Goal: Task Accomplishment & Management: Manage account settings

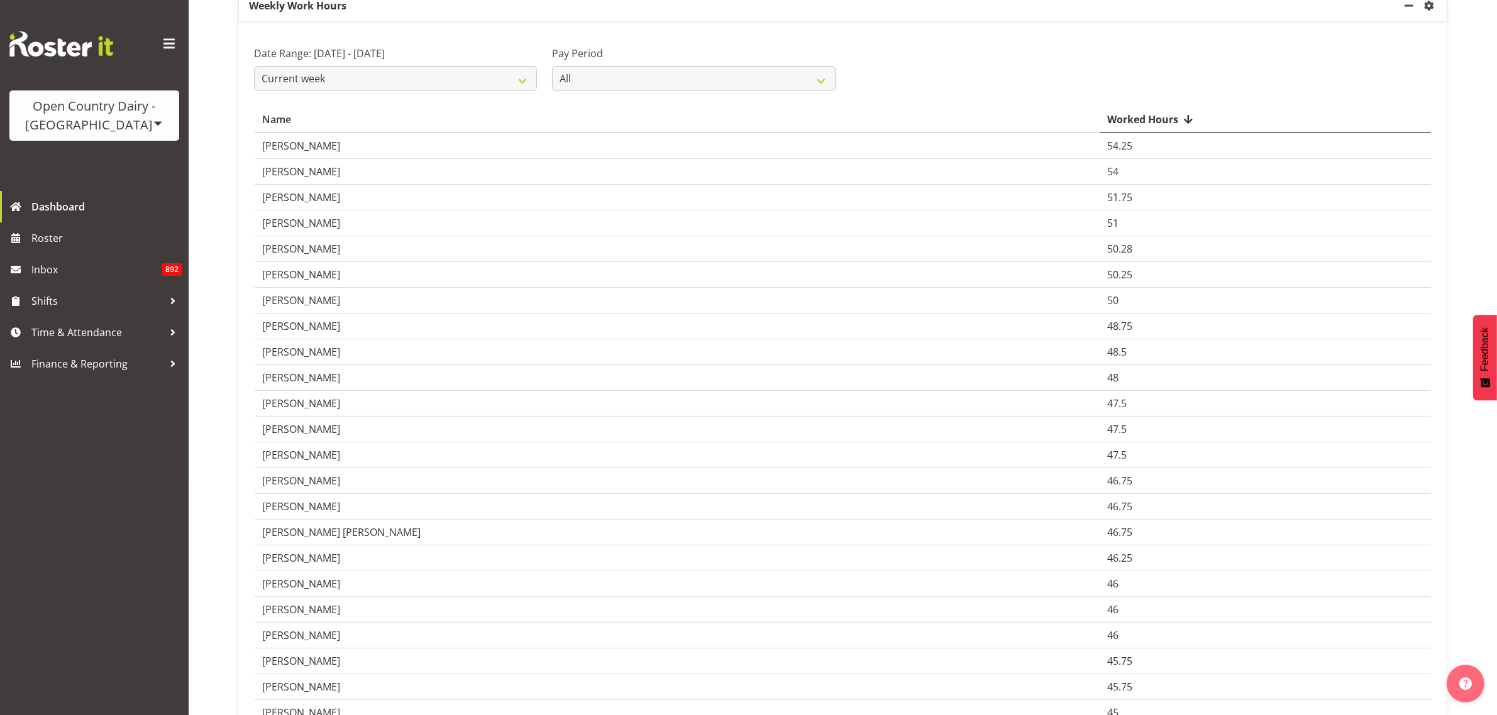
scroll to position [157, 0]
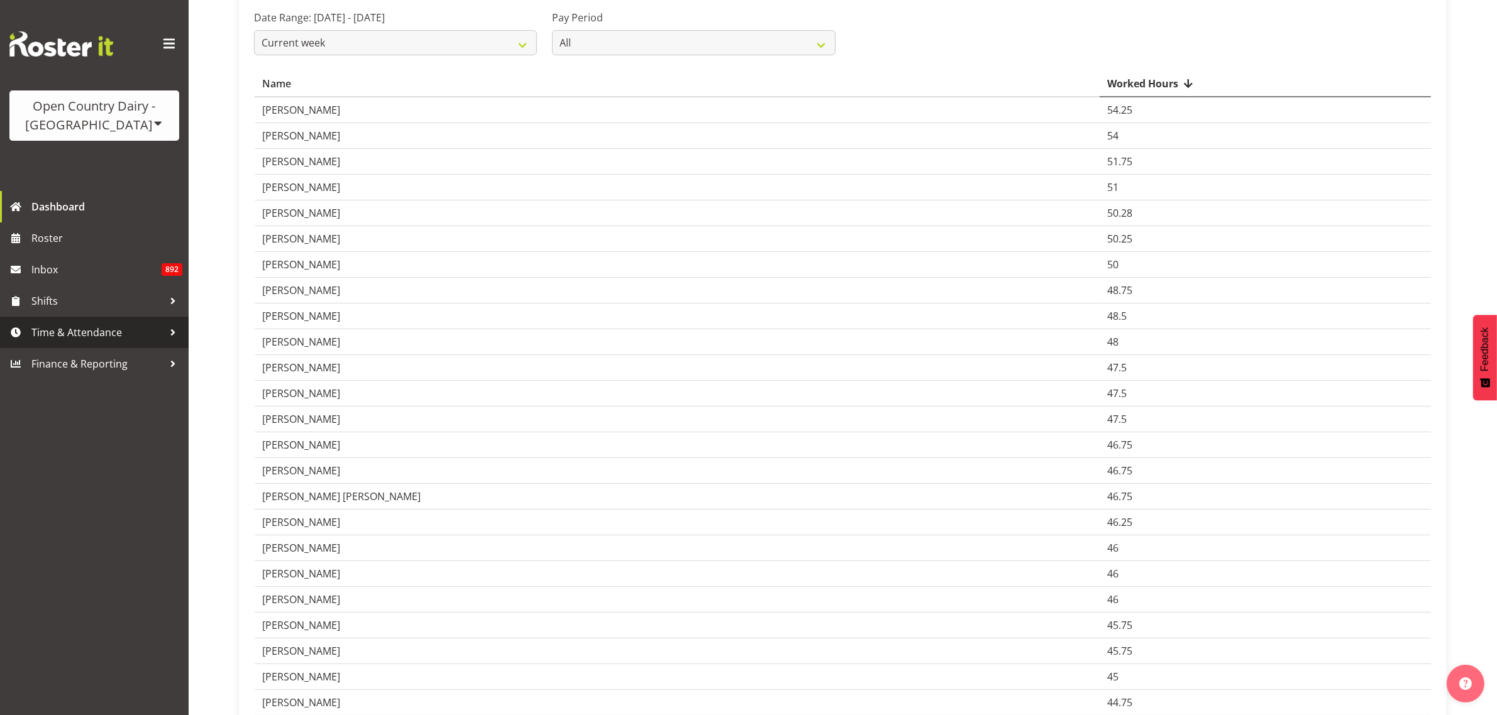
click at [67, 330] on span "Time & Attendance" at bounding box center [97, 332] width 132 height 19
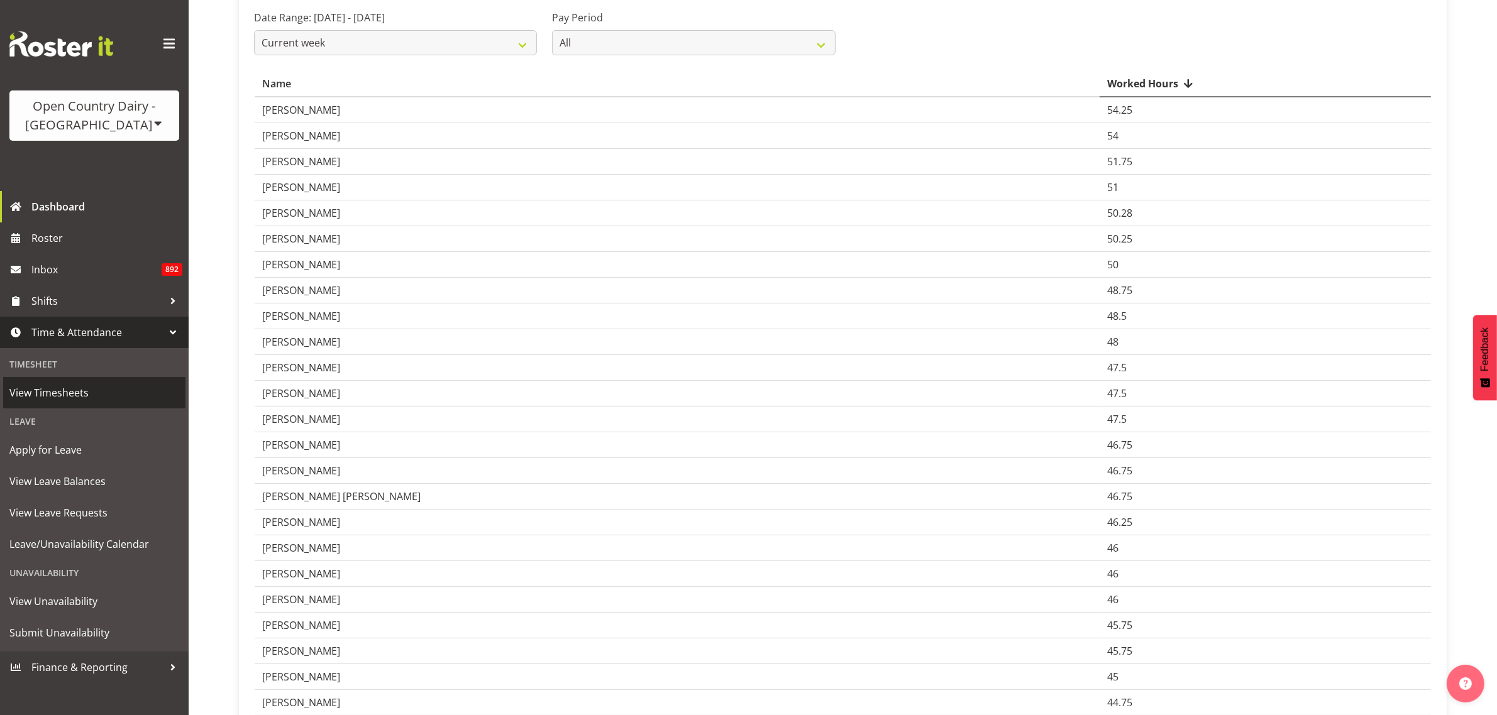
click at [63, 390] on span "View Timesheets" at bounding box center [94, 392] width 170 height 19
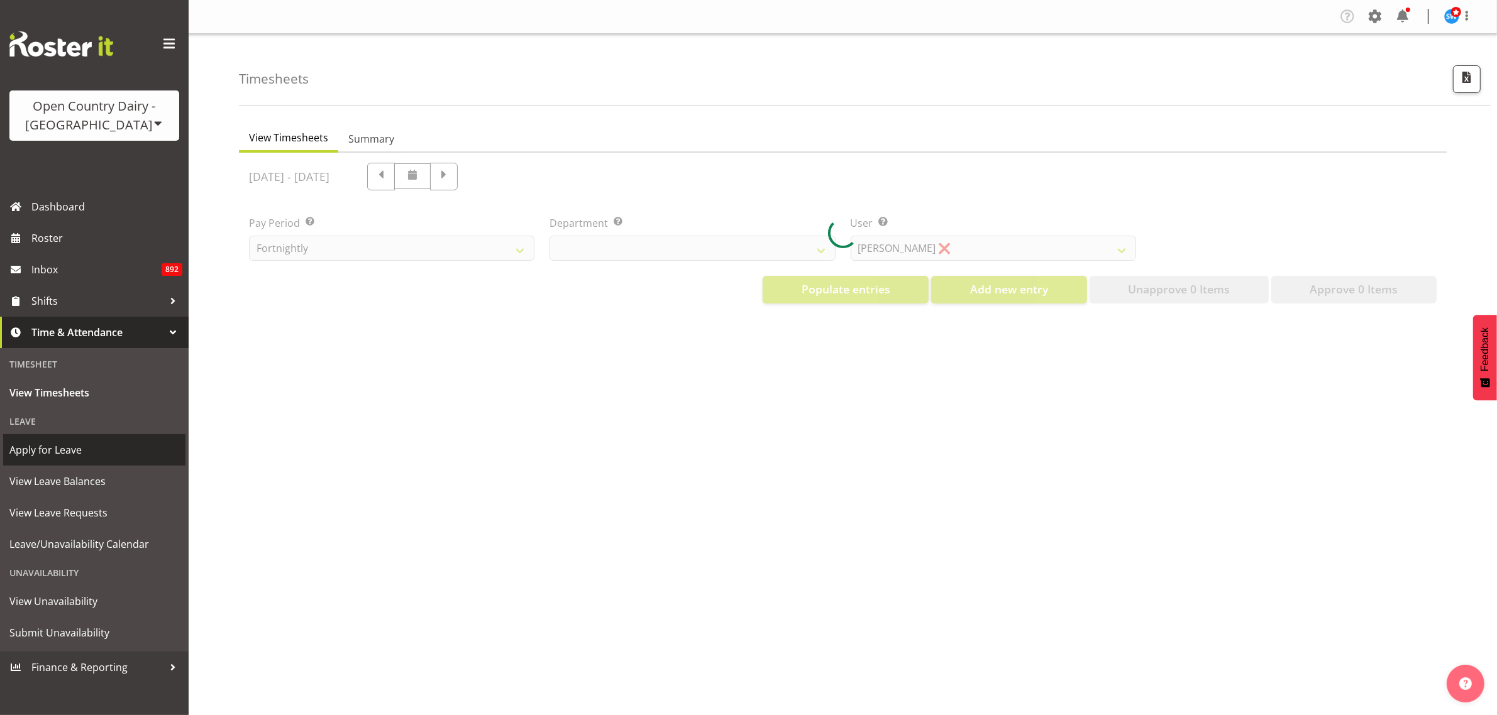
select select "733"
select select "7414"
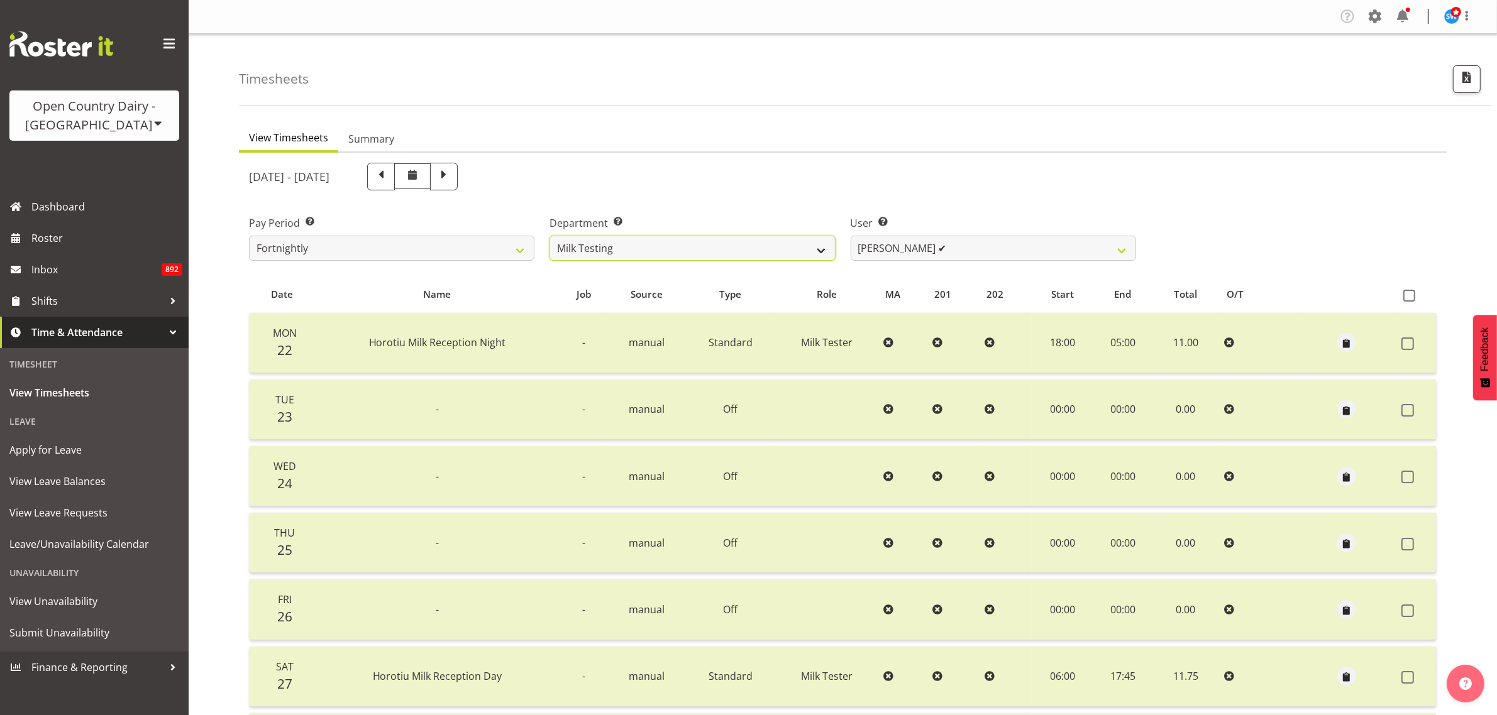
click at [803, 245] on select "701 702 703 704 705 706 707 708 709 710 711 712 713 714 715 716 717 718 719 720" at bounding box center [691, 248] width 285 height 25
click at [549, 236] on select "701 702 703 704 705 706 707 708 709 710 711 712 713 714 715 716 717 718 719 720" at bounding box center [691, 248] width 285 height 25
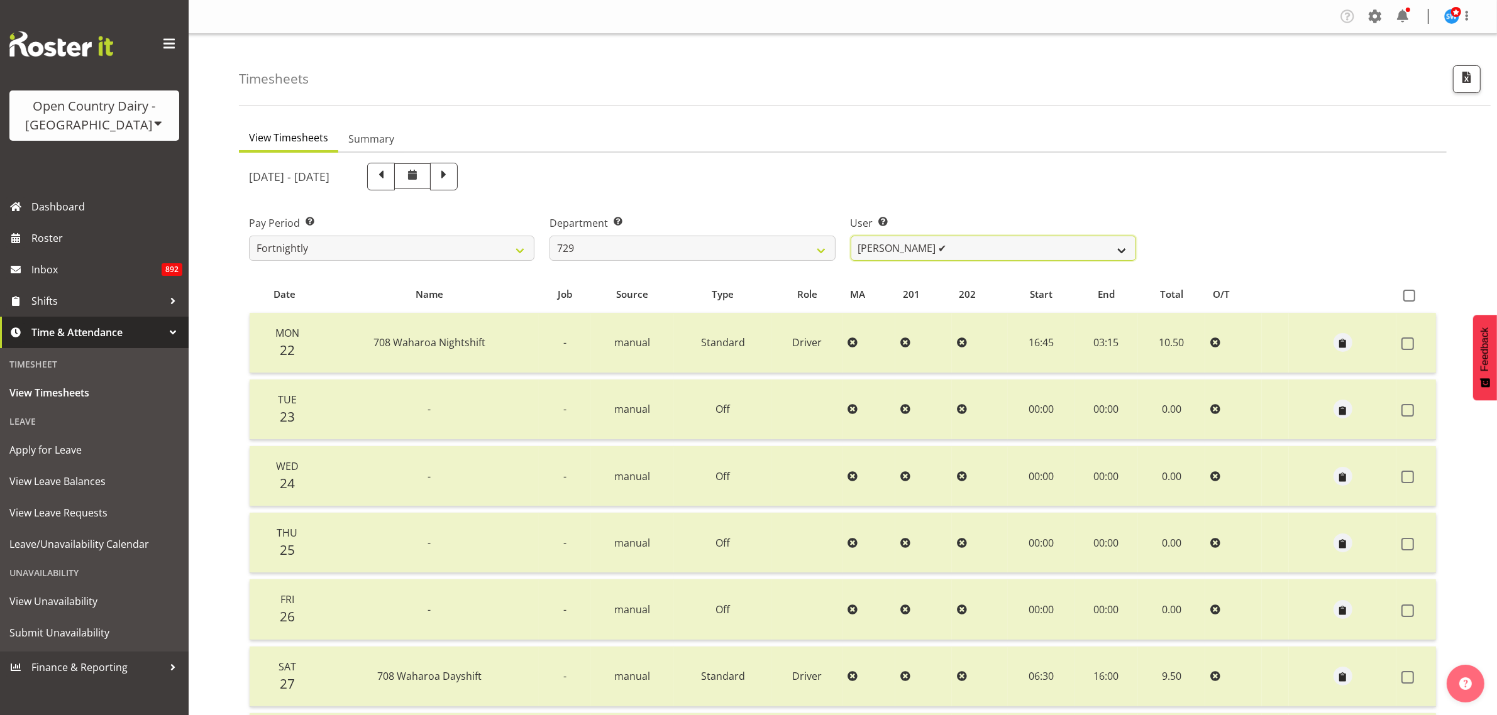
click at [1126, 253] on select "[PERSON_NAME] ✔ [PERSON_NAME] ✔ [PERSON_NAME] ✔ [PERSON_NAME] ✔" at bounding box center [993, 248] width 285 height 25
click at [1062, 159] on div "[DATE] - [DATE]" at bounding box center [692, 176] width 902 height 43
click at [1100, 252] on select "[PERSON_NAME] ✔ [PERSON_NAME] ✔ [PERSON_NAME] ✔ [PERSON_NAME] ✔" at bounding box center [993, 248] width 285 height 25
click at [1374, 14] on span at bounding box center [1375, 16] width 20 height 20
click at [1274, 130] on link "Employees" at bounding box center [1298, 136] width 174 height 23
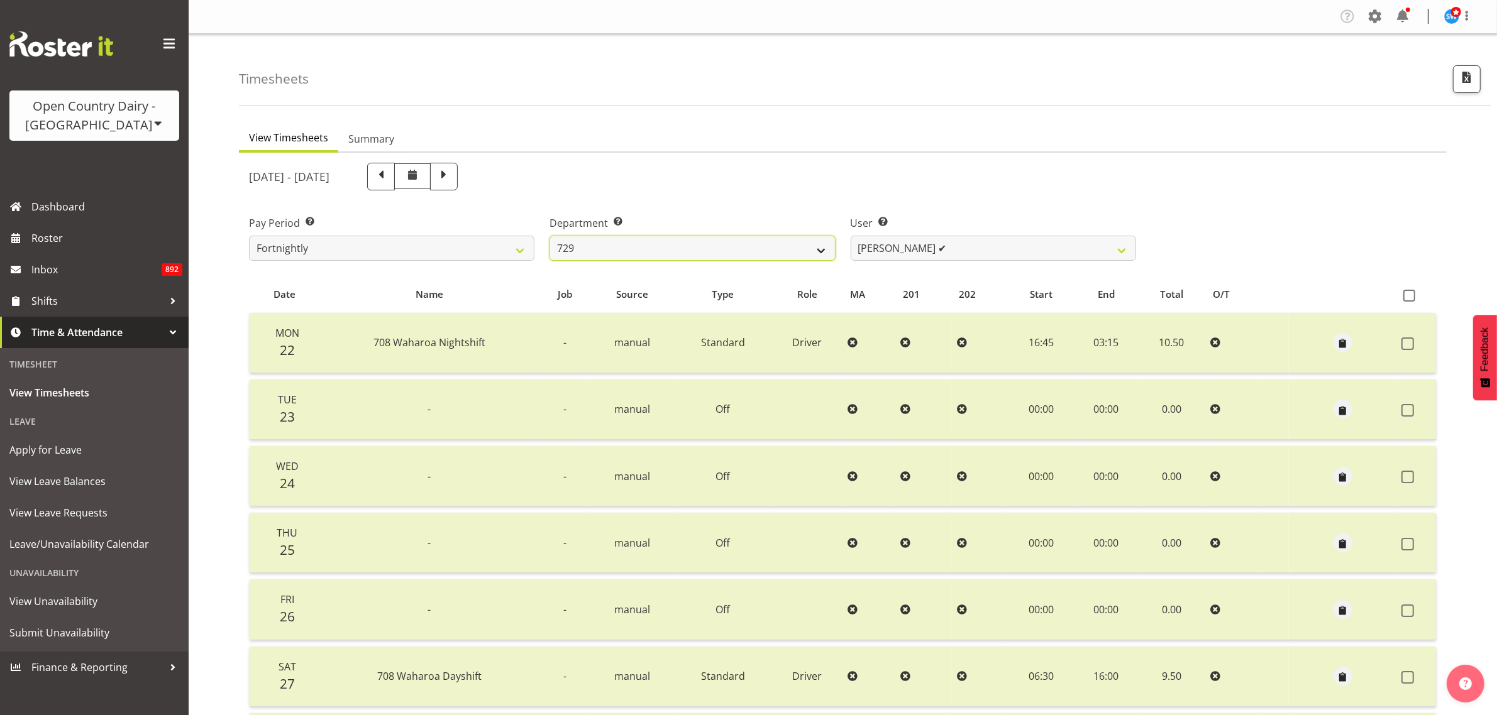
click at [802, 252] on select "701 702 703 704 705 706 707 708 709 710 711 712 713 714 715 716 717 718 719 720" at bounding box center [691, 248] width 285 height 25
select select "898"
click at [549, 236] on select "701 702 703 704 705 706 707 708 709 710 711 712 713 714 715 716 717 718 719 720" at bounding box center [691, 248] width 285 height 25
click at [1108, 250] on select "[PERSON_NAME] ✔ [PERSON_NAME] ✔ [PERSON_NAME] ✔ [PERSON_NAME] ✔" at bounding box center [993, 248] width 285 height 25
select select "11208"
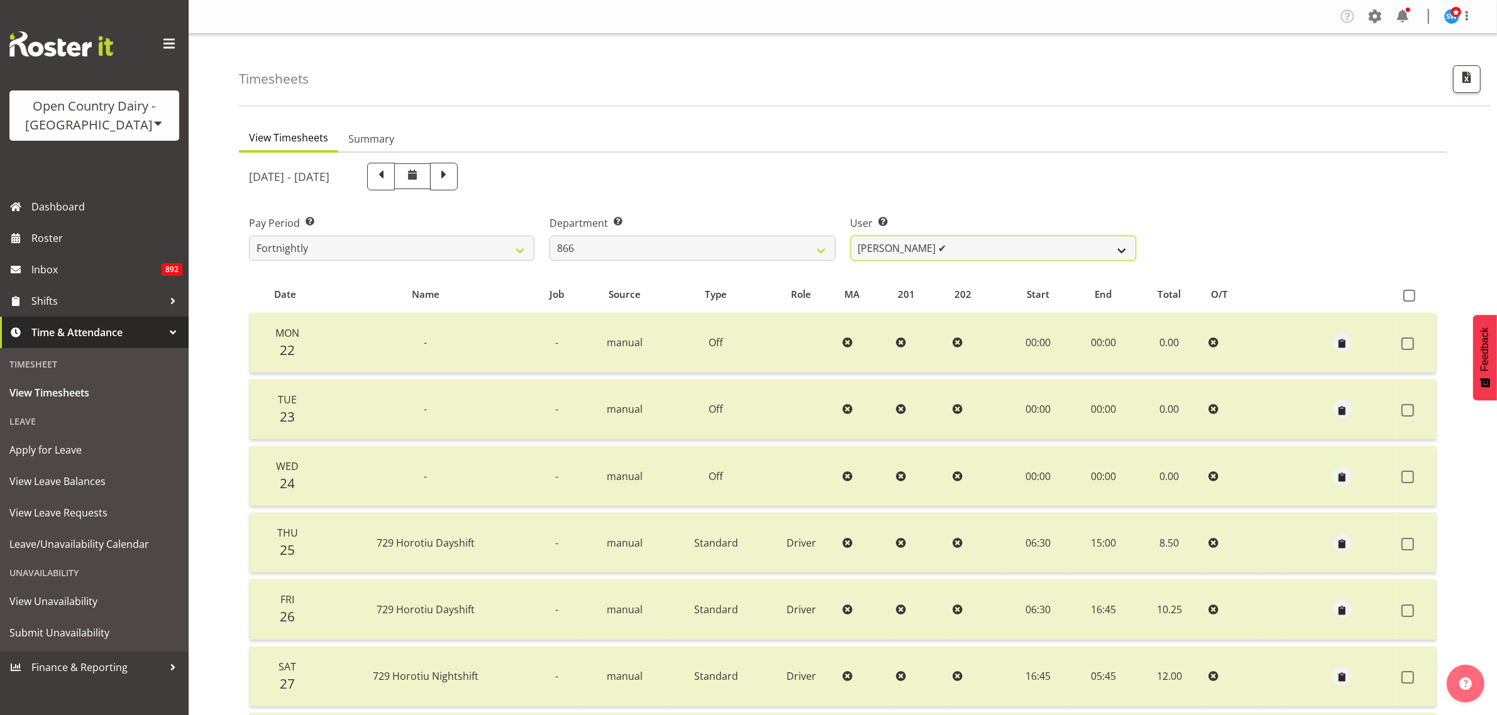
click at [851, 236] on select "[PERSON_NAME] ✔ [PERSON_NAME] ✔ [PERSON_NAME] ✔ [PERSON_NAME] ✔" at bounding box center [993, 248] width 285 height 25
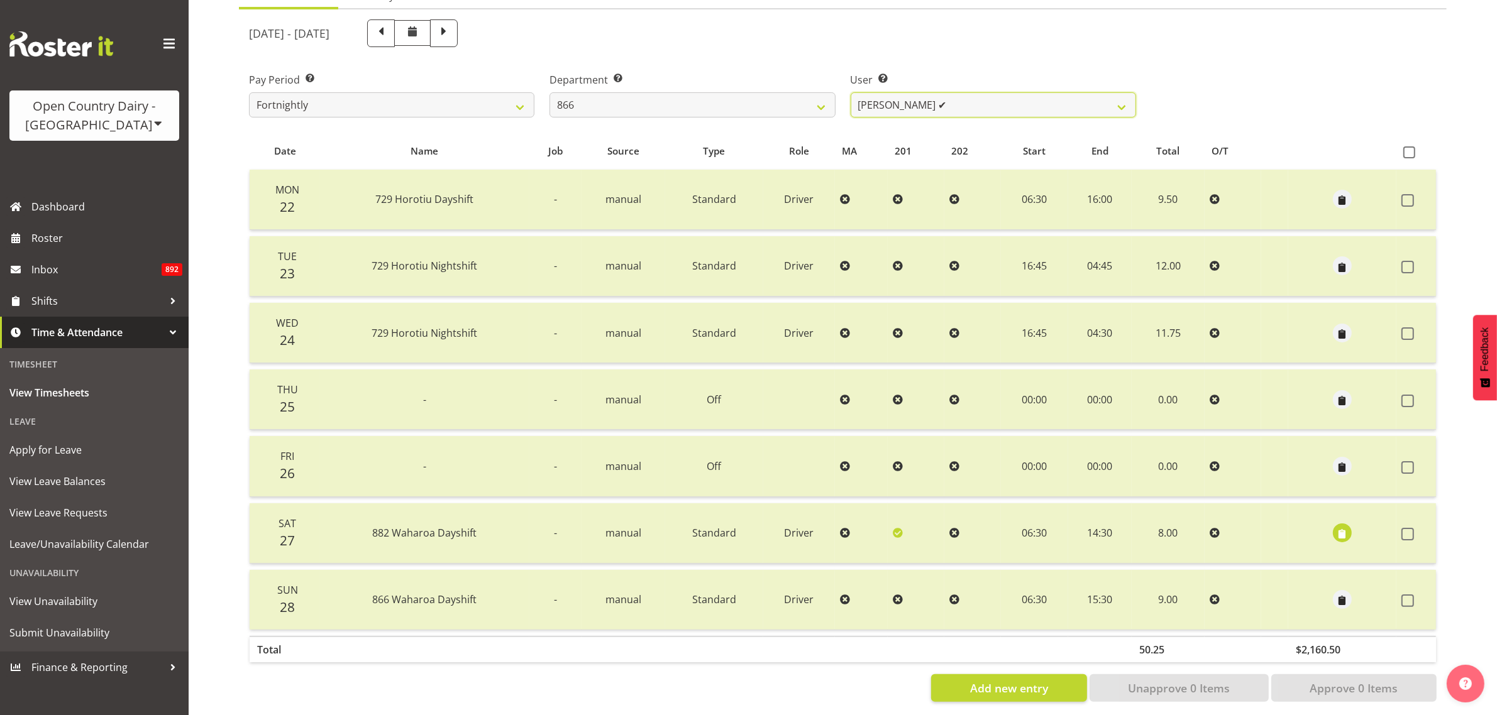
scroll to position [161, 0]
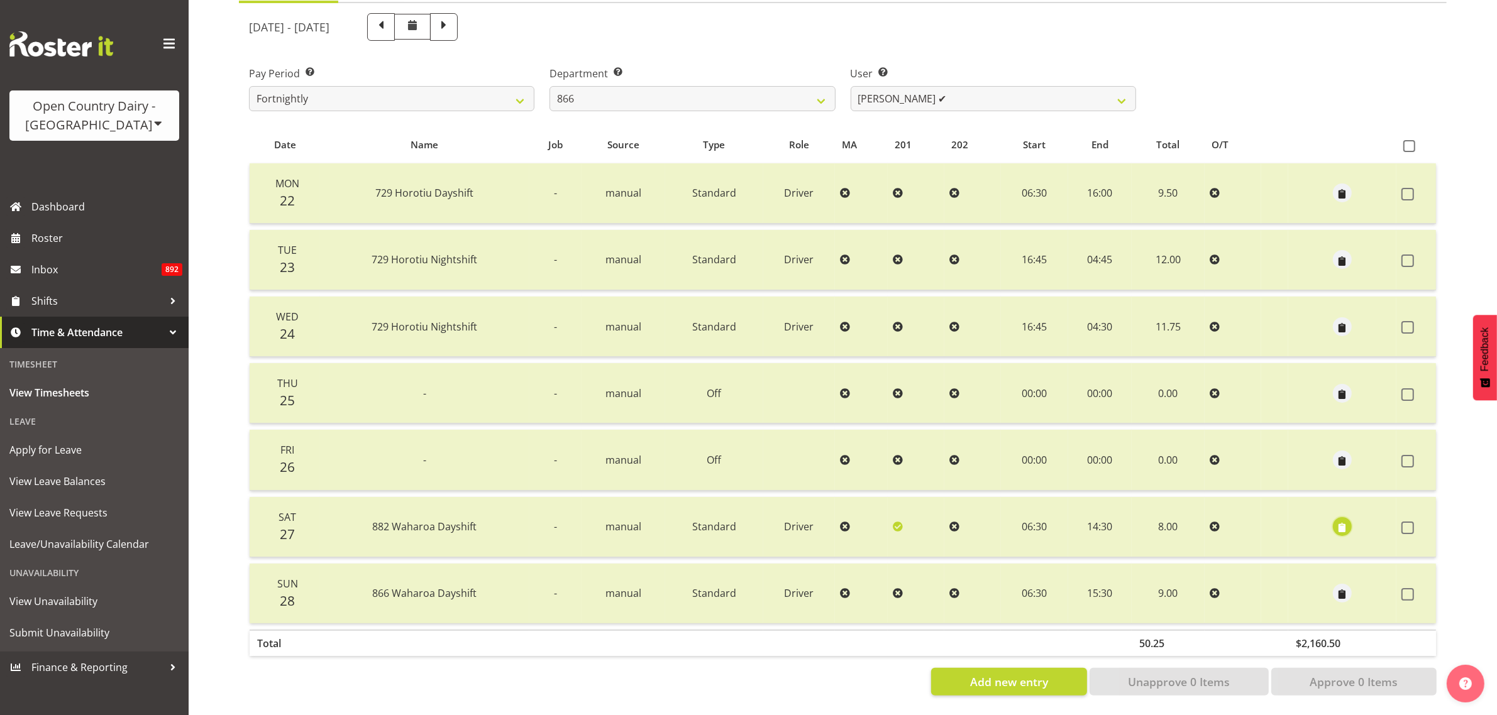
click at [1341, 521] on span "button" at bounding box center [1342, 528] width 14 height 14
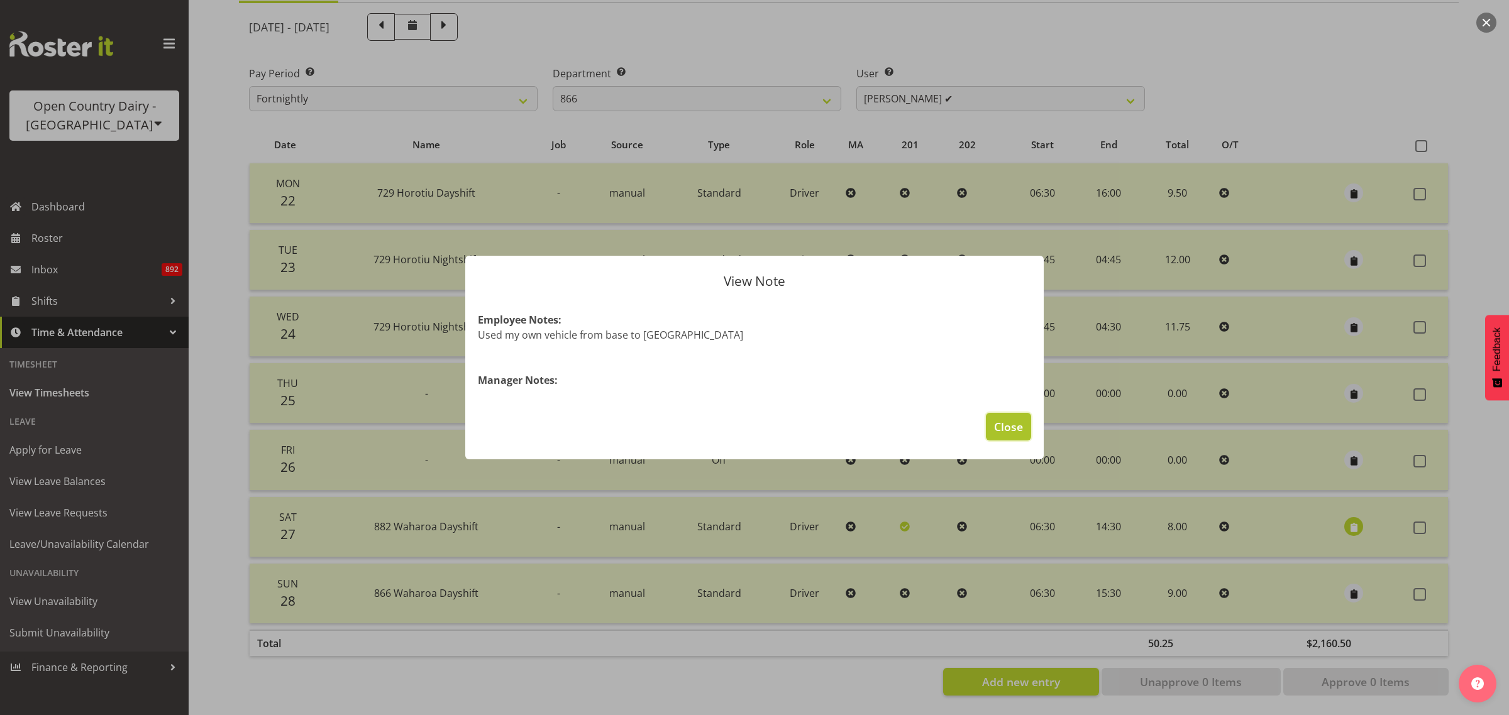
click at [1008, 428] on span "Close" at bounding box center [1008, 427] width 29 height 16
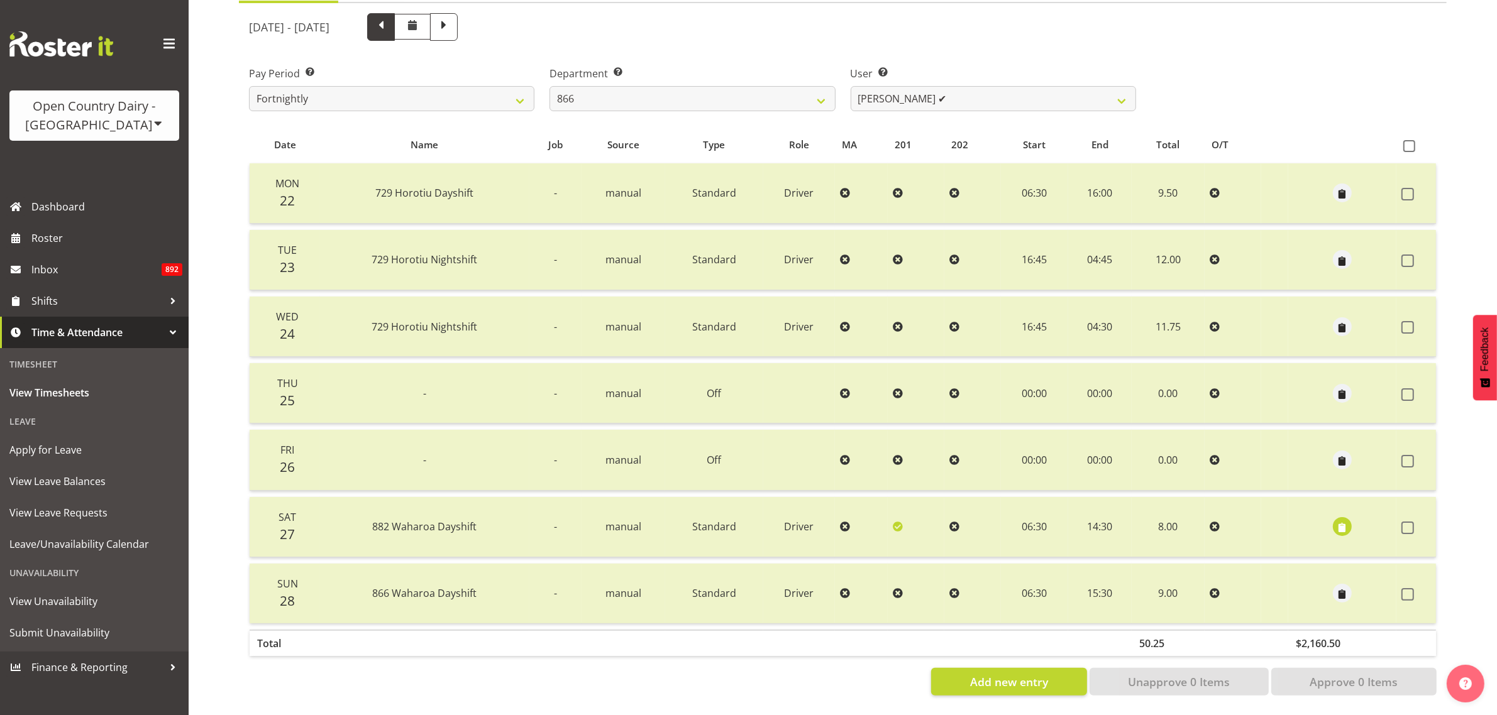
click at [389, 20] on span at bounding box center [381, 26] width 16 height 16
select select
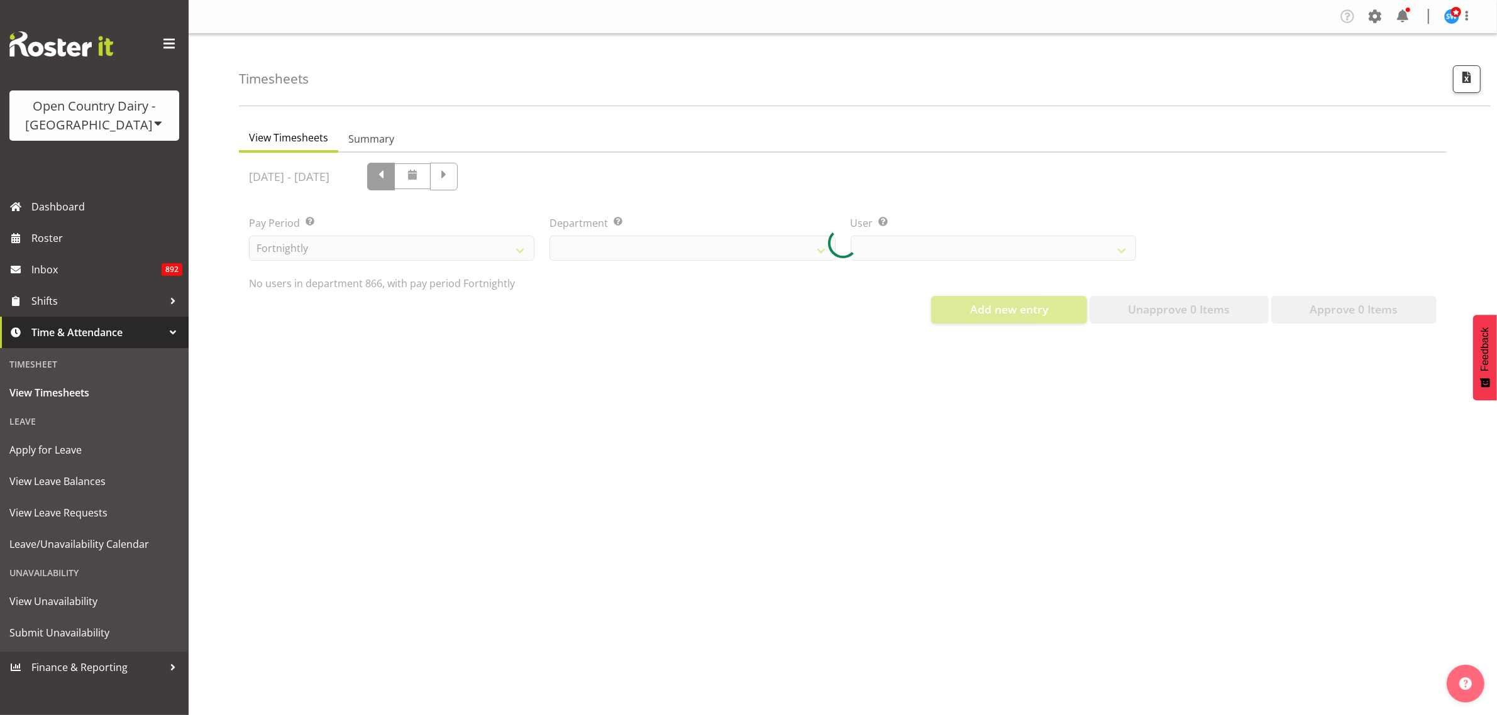
scroll to position [0, 0]
select select "898"
select select "11208"
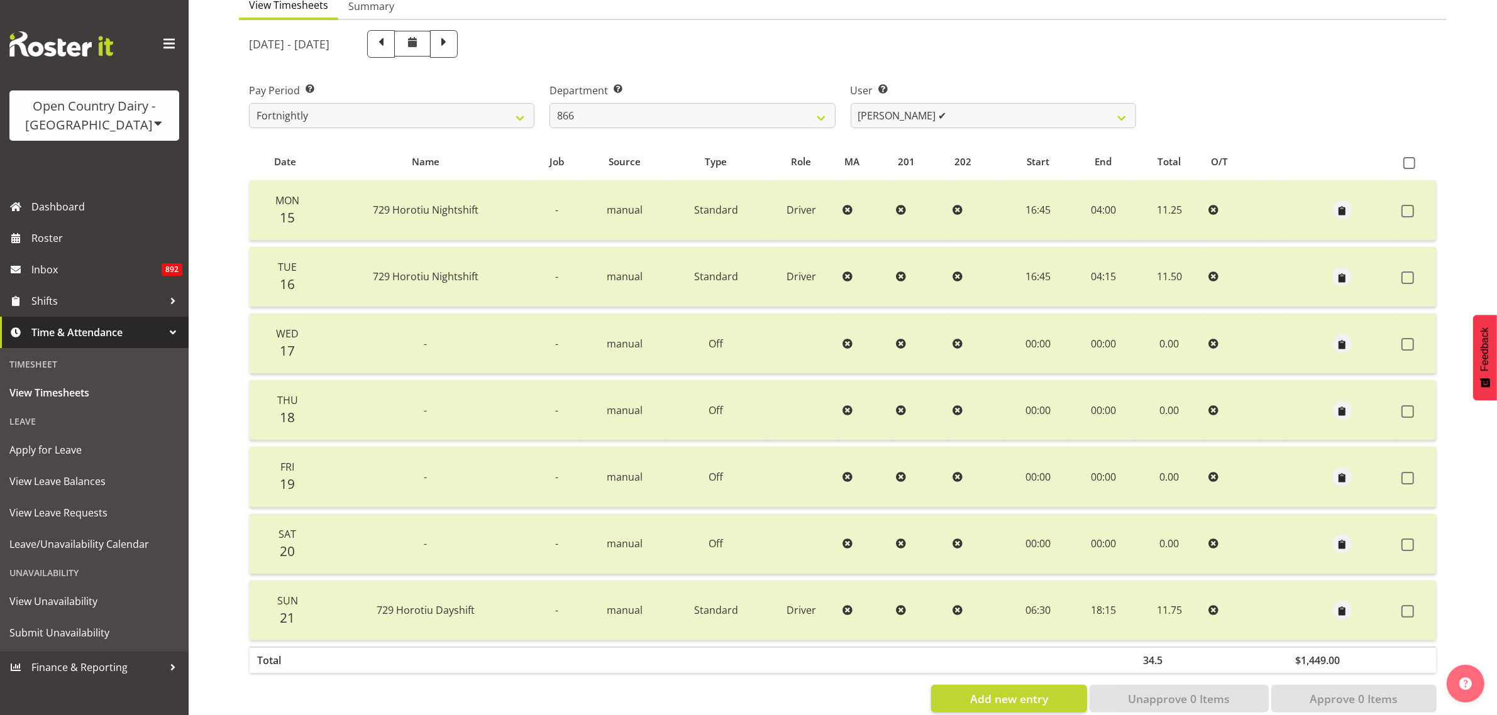
scroll to position [161, 0]
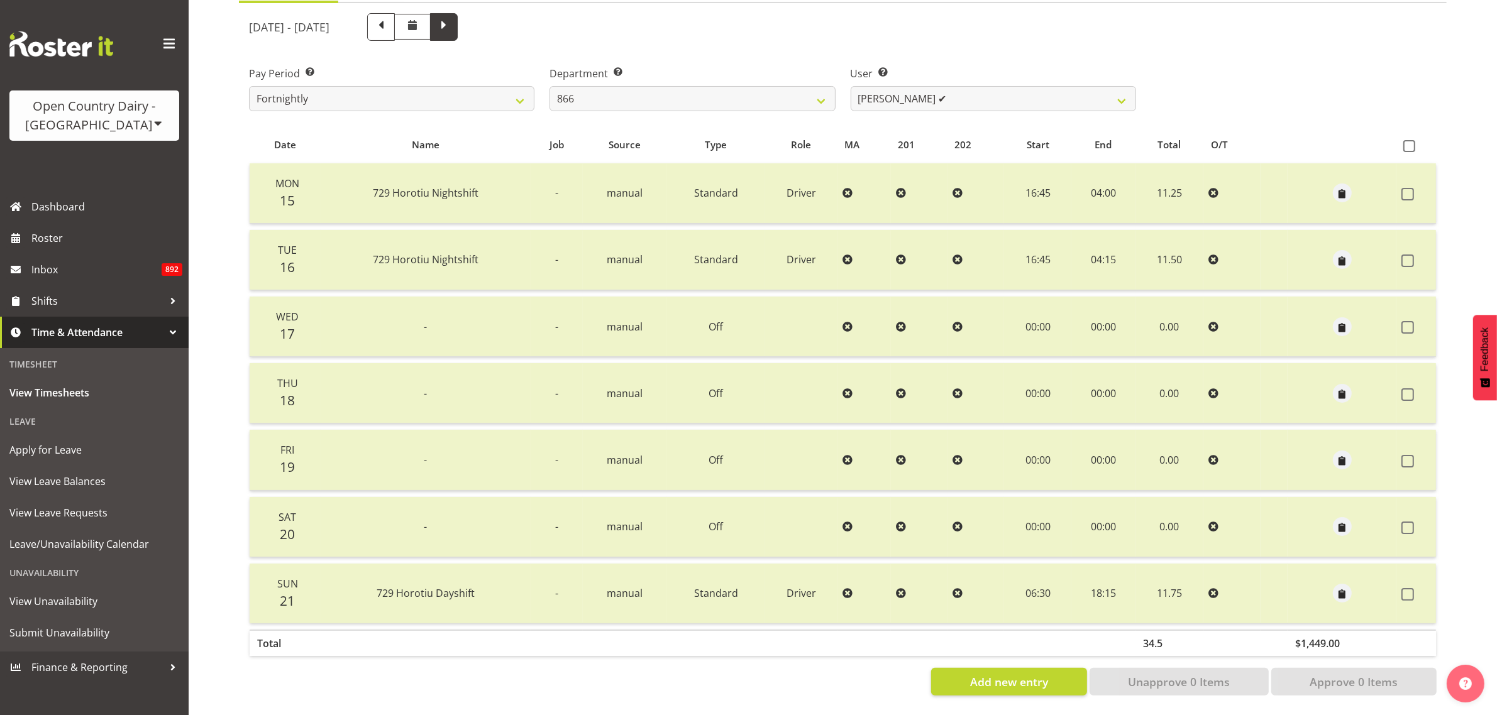
click at [458, 25] on span at bounding box center [444, 27] width 28 height 28
select select
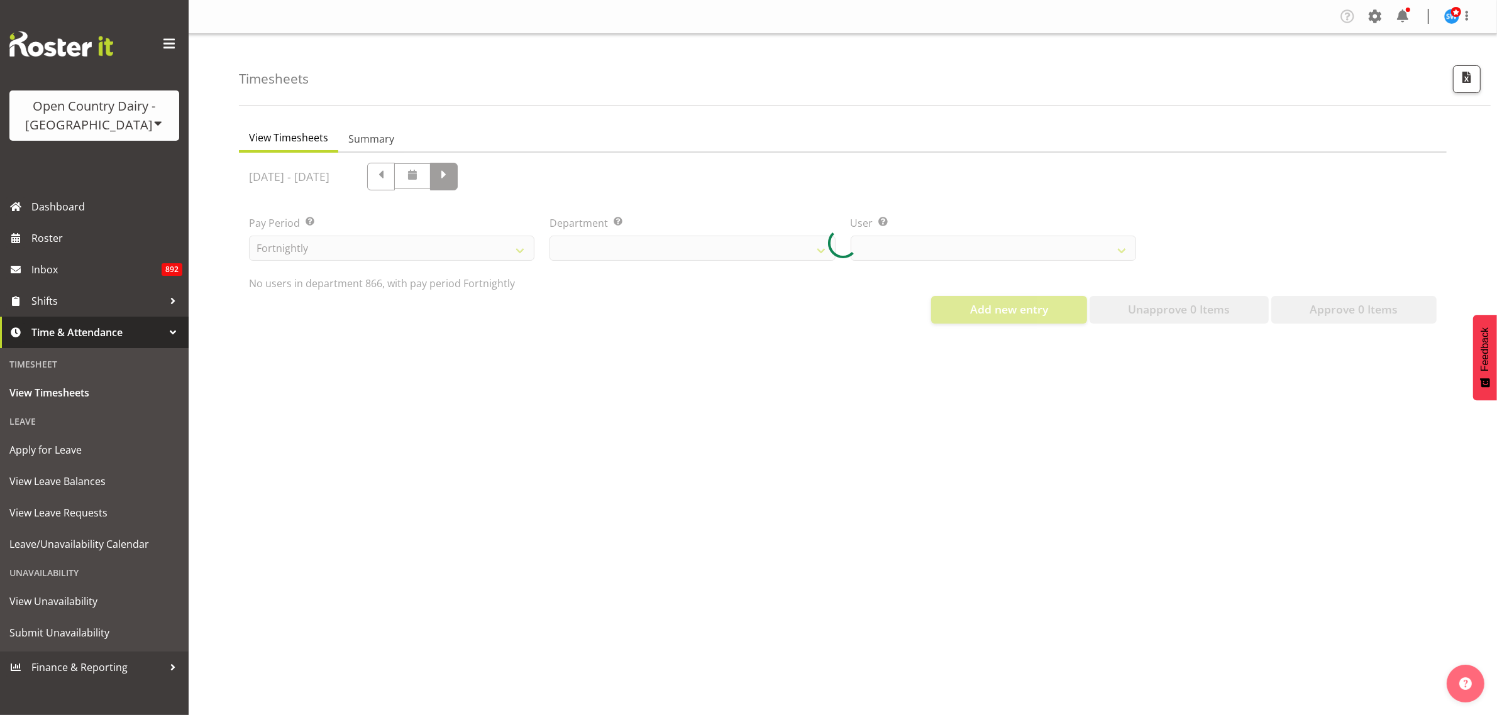
scroll to position [0, 0]
select select "898"
select select "11208"
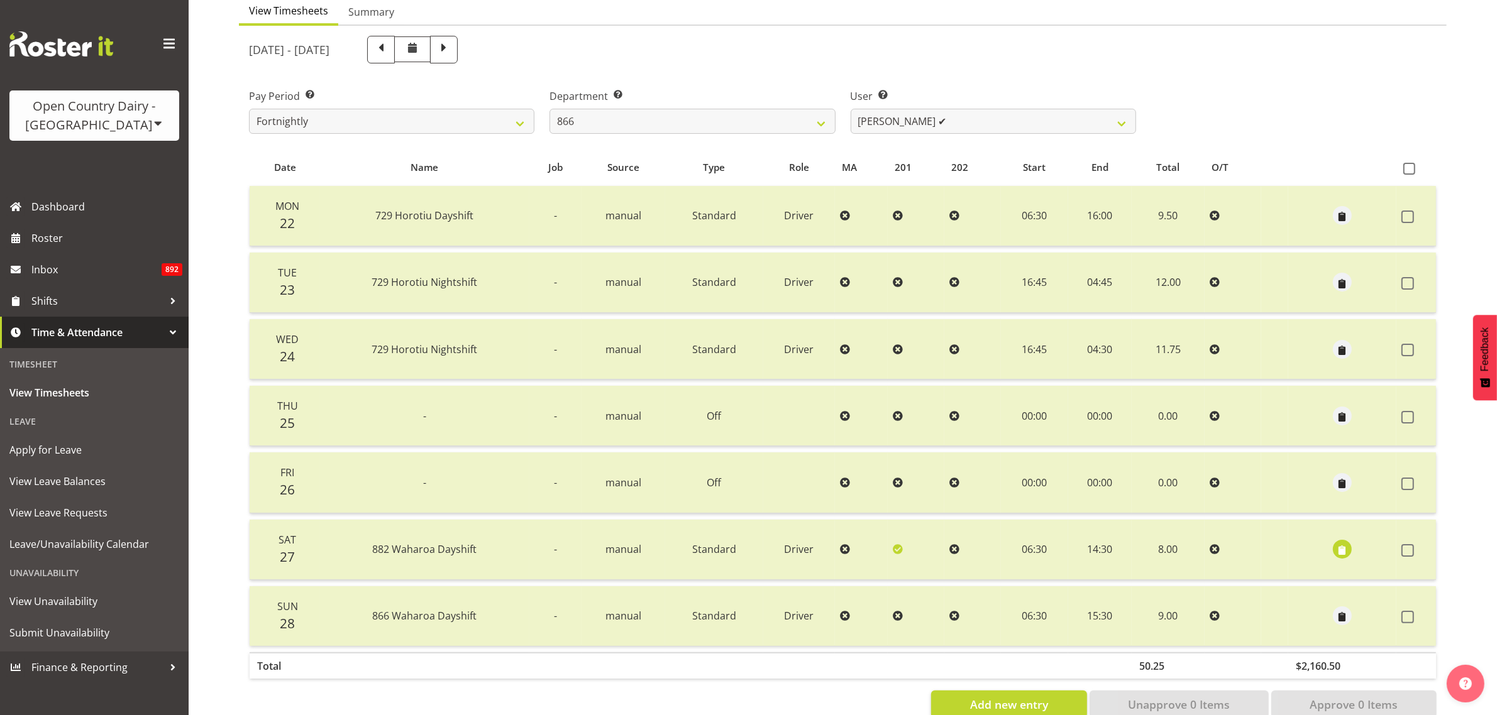
scroll to position [161, 0]
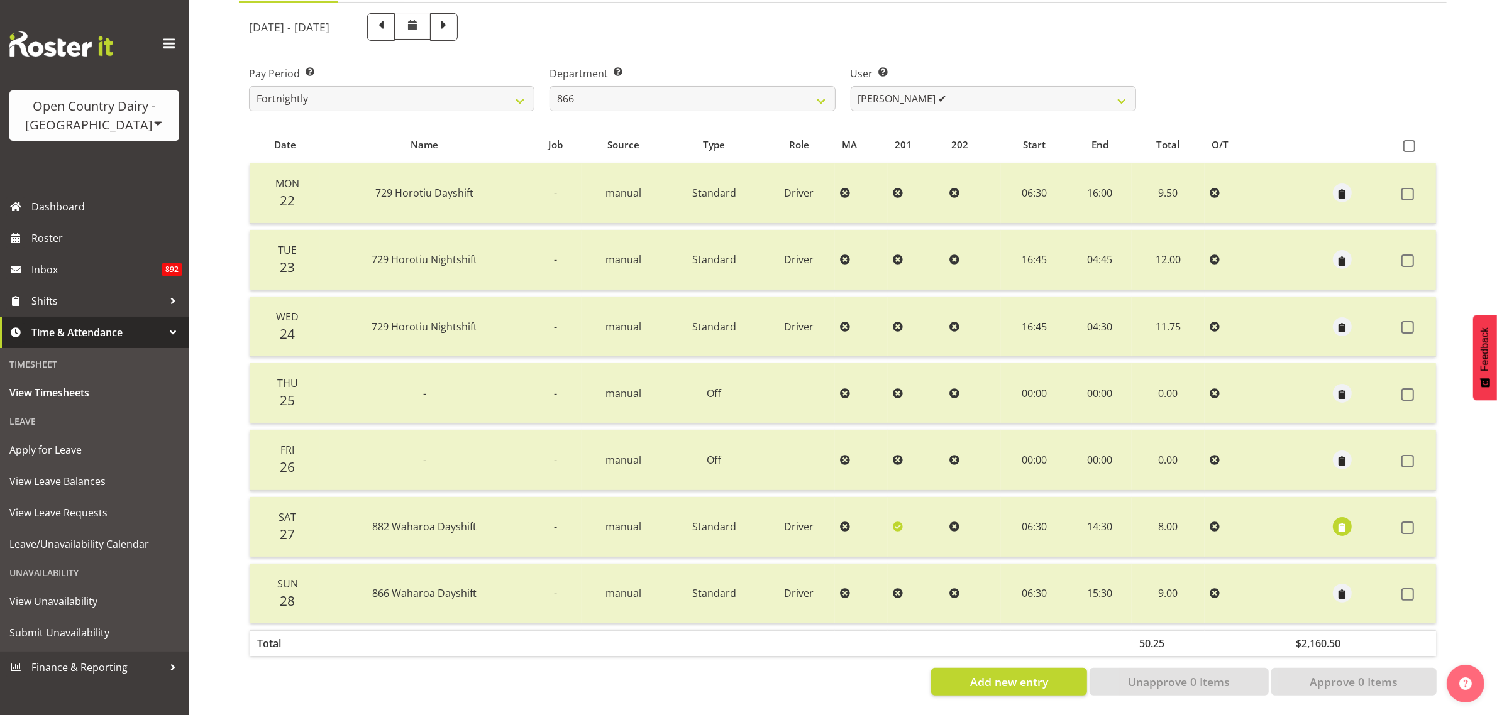
click at [1255, 54] on div "Pay Period Select which pay period you would like to view. Fortnightly Departme…" at bounding box center [842, 83] width 1203 height 70
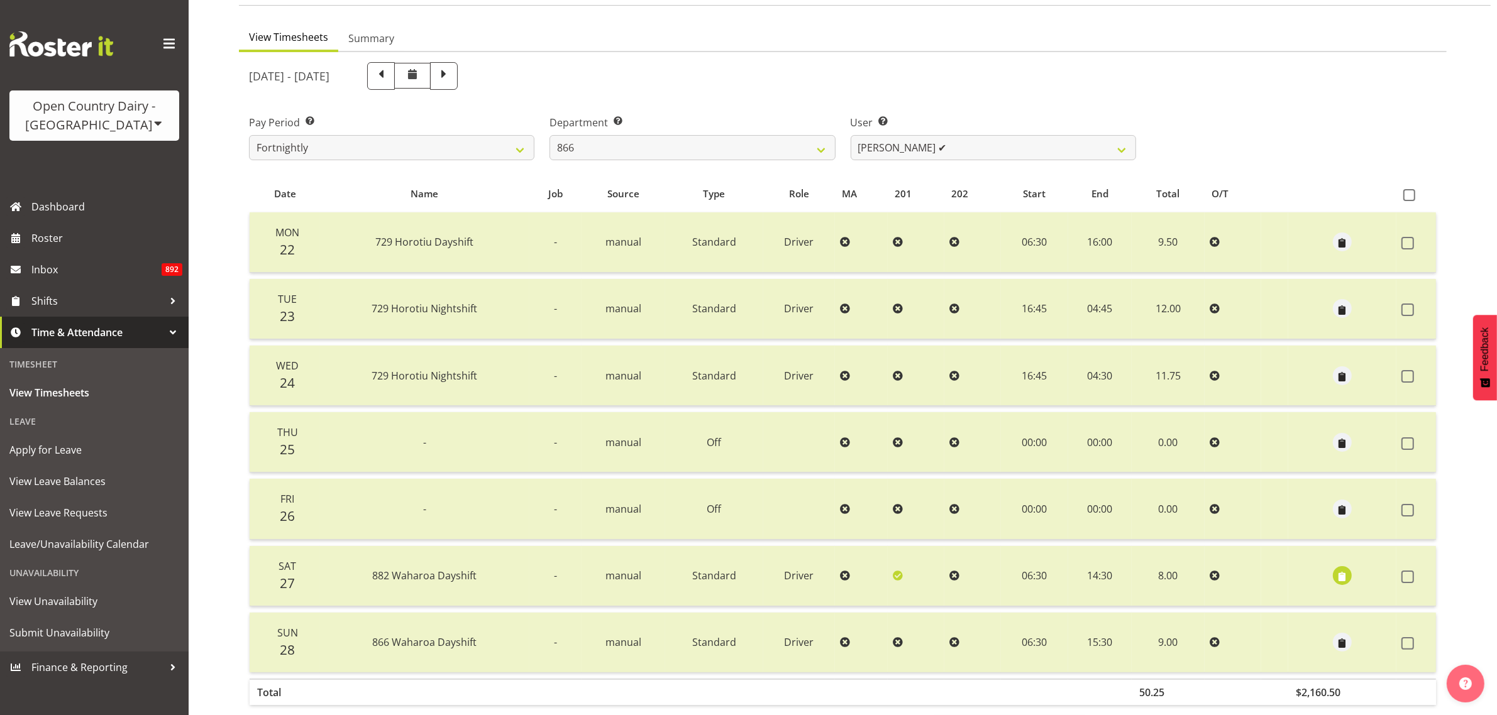
scroll to position [0, 0]
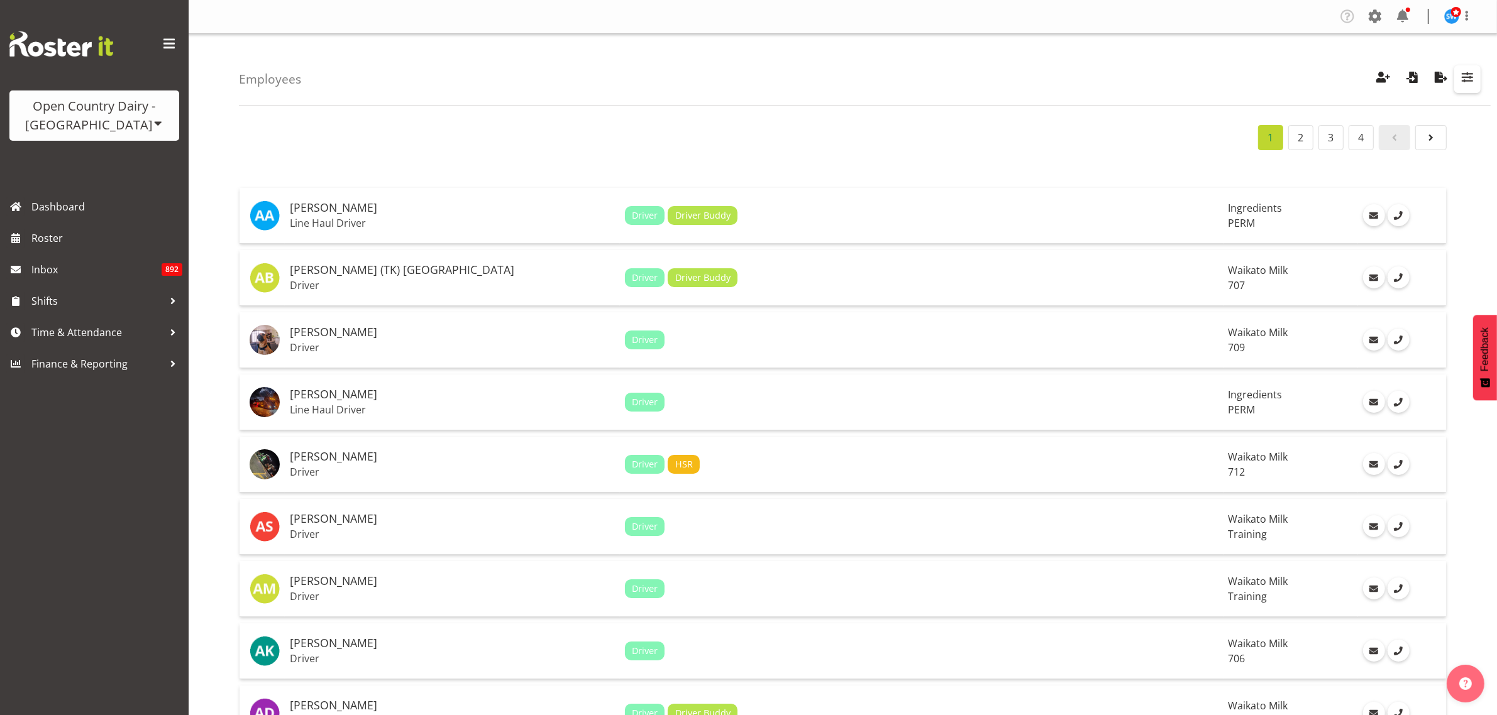
drag, startPoint x: 1471, startPoint y: 80, endPoint x: 1470, endPoint y: 105, distance: 25.2
click at [1471, 80] on span "button" at bounding box center [1467, 77] width 16 height 16
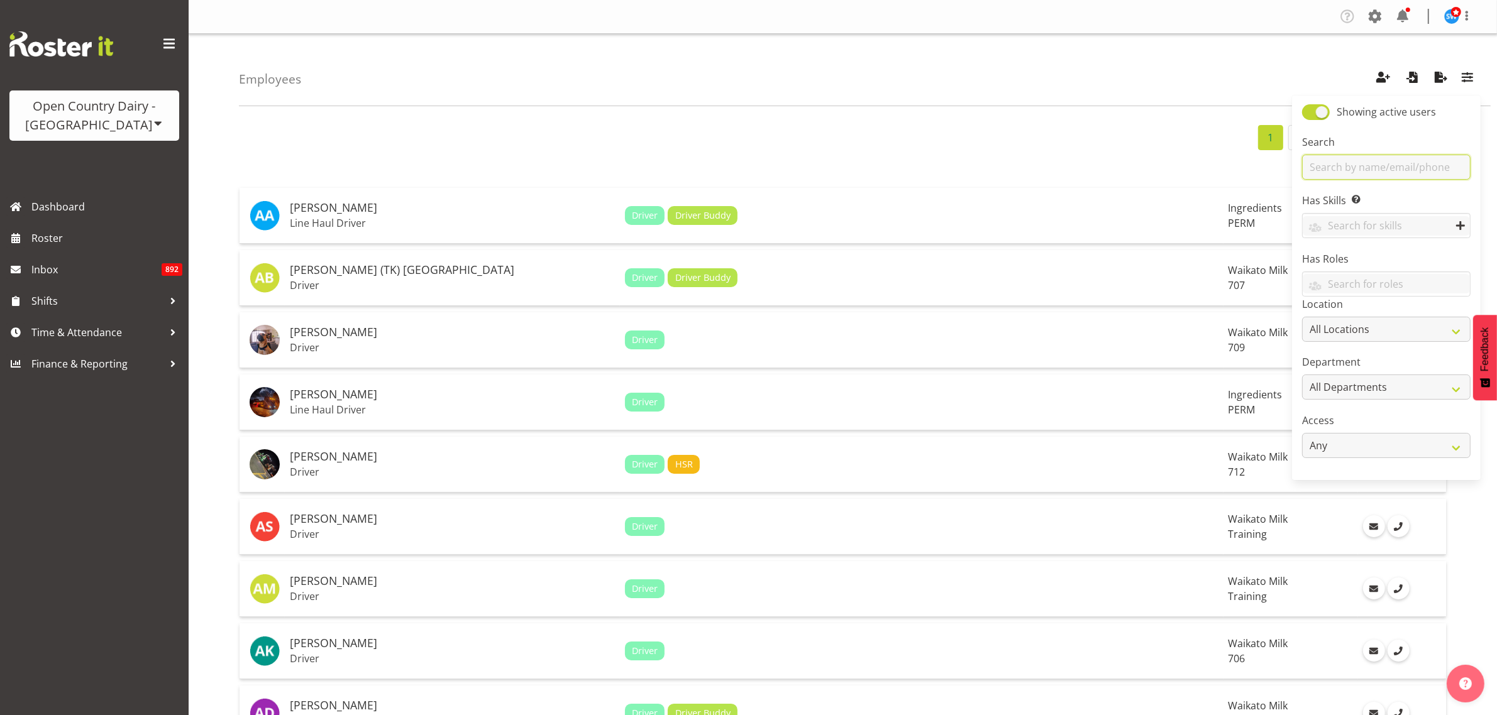
click at [1441, 171] on input "text" at bounding box center [1386, 167] width 168 height 25
type input "navreet"
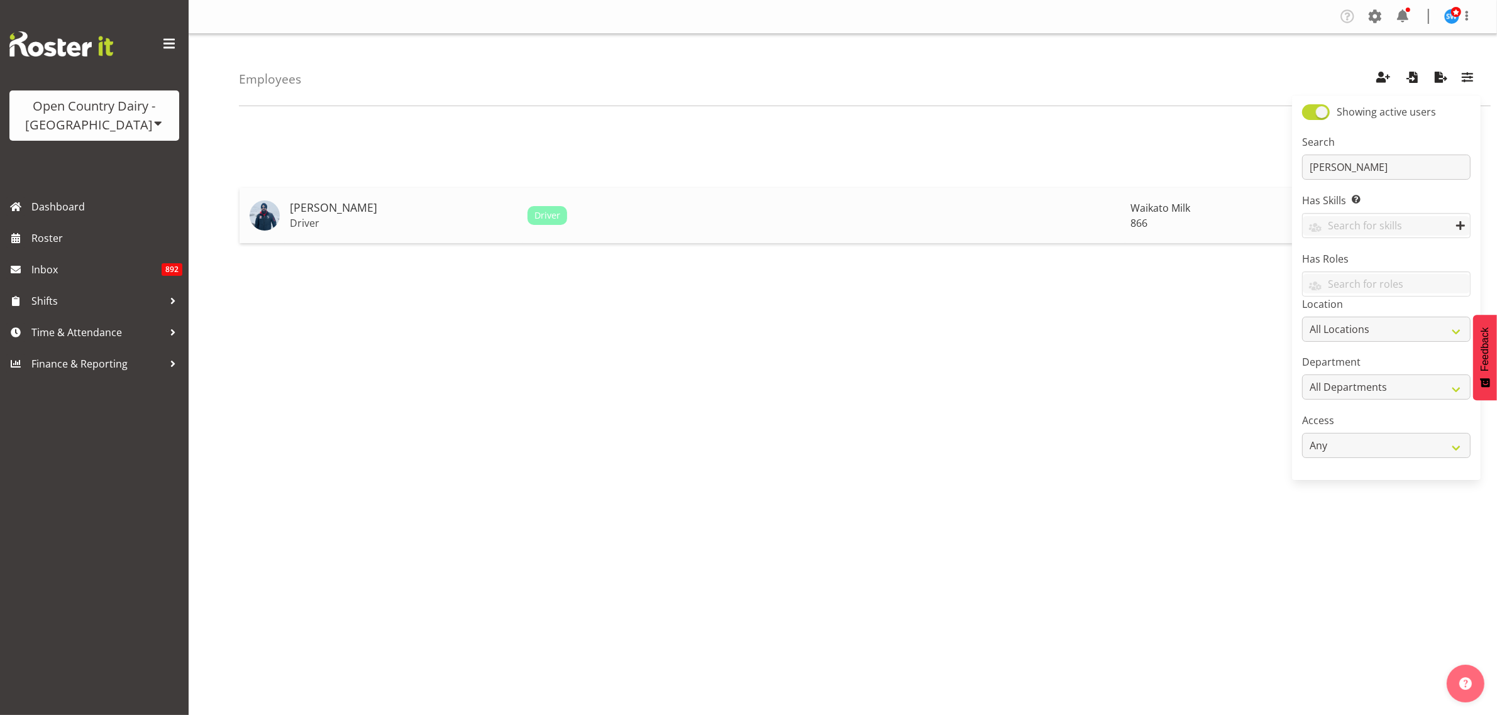
click at [317, 228] on p "Driver" at bounding box center [404, 223] width 228 height 13
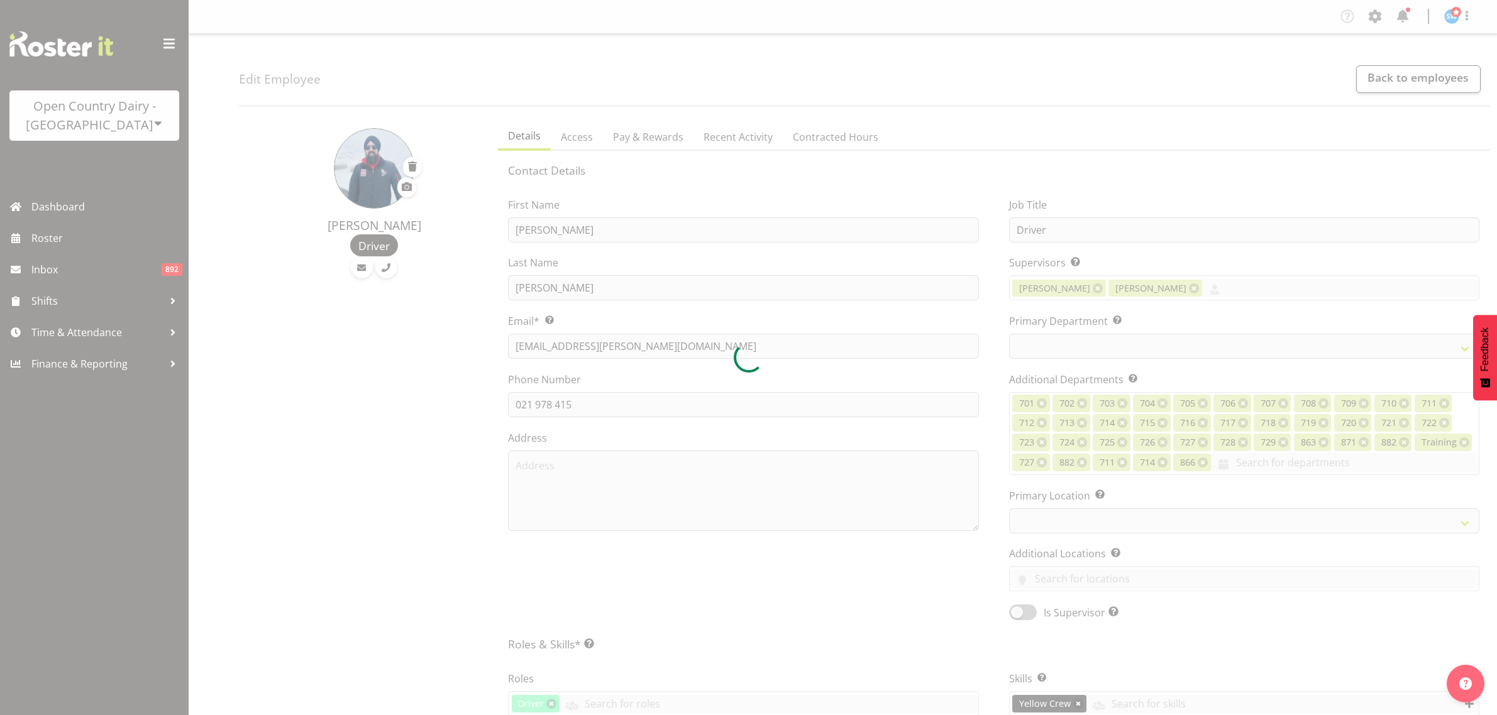
select select "TimelineWeek"
select select
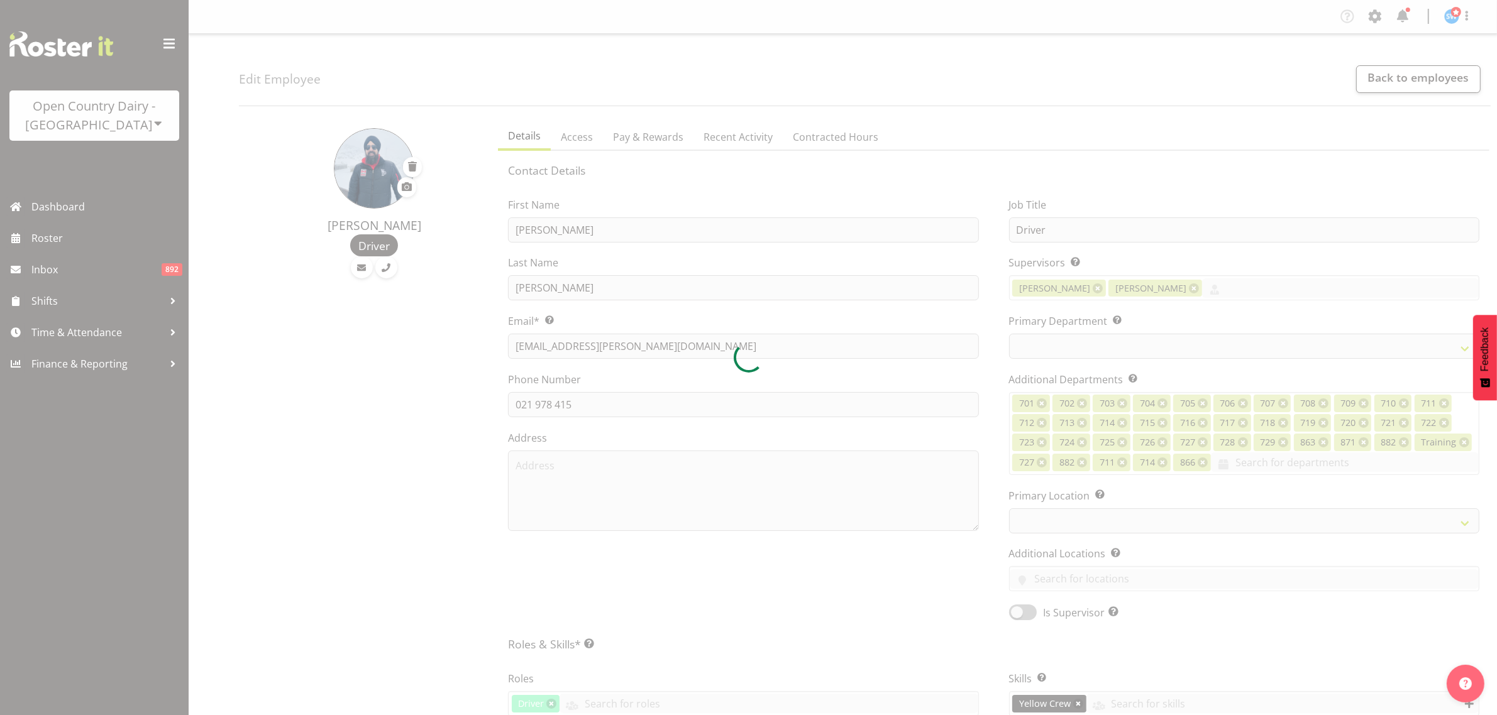
select select
select select "1054"
select select
